Goal: Book appointment/travel/reservation

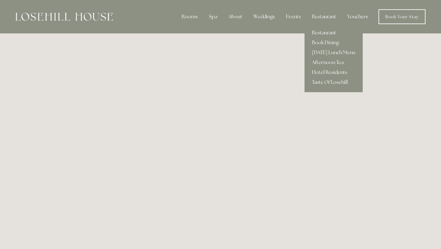
click at [324, 30] on link "Restaurant" at bounding box center [333, 33] width 58 height 10
click at [326, 33] on link "Restaurant" at bounding box center [333, 33] width 58 height 10
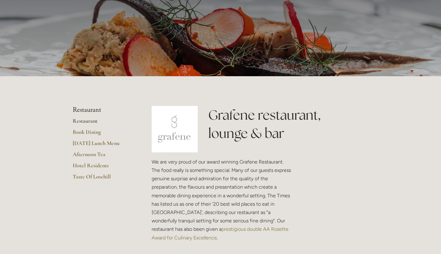
scroll to position [124, 0]
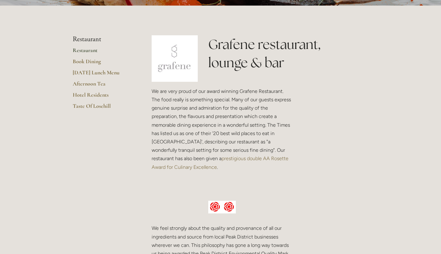
click at [92, 50] on link "Restaurant" at bounding box center [102, 52] width 59 height 11
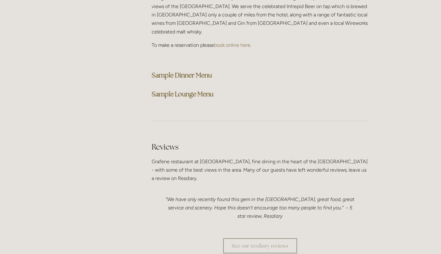
scroll to position [1627, 0]
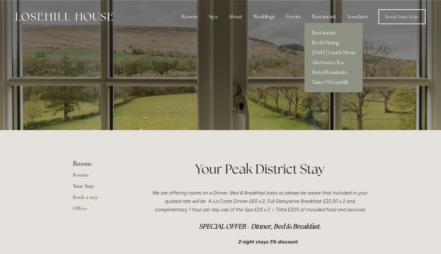
click at [339, 71] on link "Hotel Residents" at bounding box center [333, 72] width 58 height 10
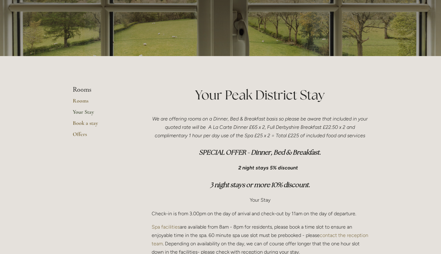
scroll to position [76, 0]
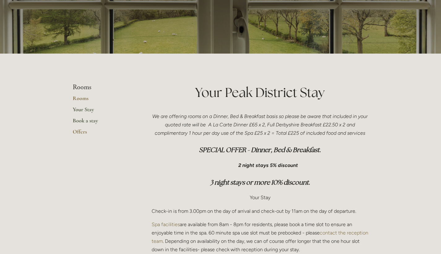
click at [92, 122] on link "Book a stay" at bounding box center [102, 122] width 59 height 11
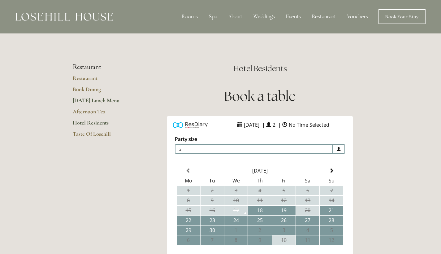
click at [106, 100] on link "[DATE] Lunch Menu" at bounding box center [102, 102] width 59 height 11
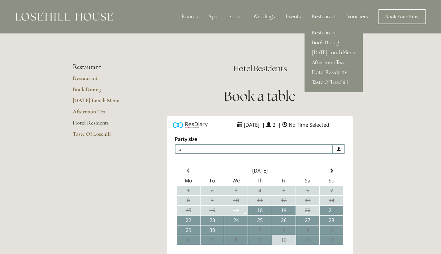
click at [343, 73] on link "Hotel Residents" at bounding box center [333, 72] width 58 height 10
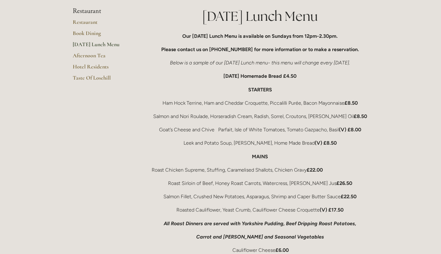
scroll to position [151, 0]
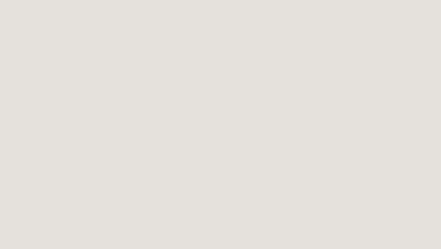
scroll to position [34, 0]
